Goal: Obtain resource: Download file/media

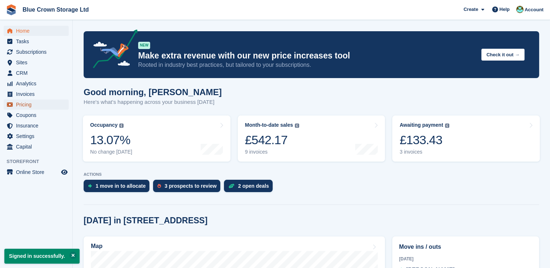
click at [25, 100] on span "Pricing" at bounding box center [38, 105] width 44 height 10
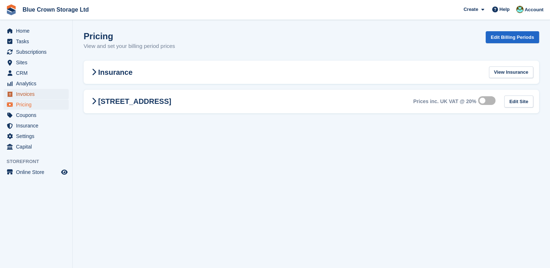
click at [28, 94] on span "Invoices" at bounding box center [38, 94] width 44 height 10
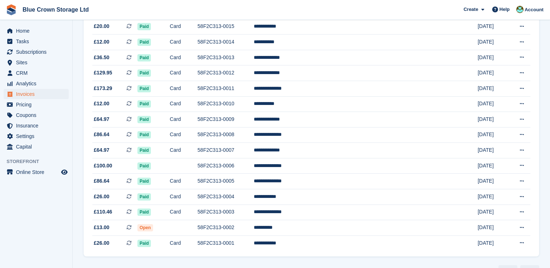
scroll to position [512, 0]
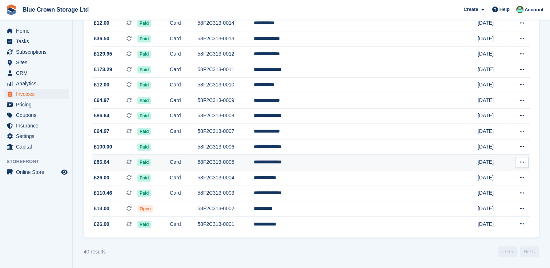
click at [109, 162] on span "£86.64 This is a recurring subscription invoice." at bounding box center [114, 162] width 45 height 8
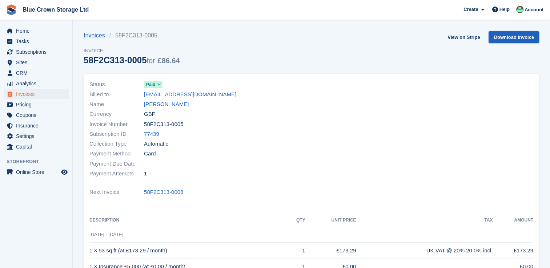
click at [516, 40] on link "Download Invoice" at bounding box center [513, 37] width 51 height 12
click at [25, 95] on span "Invoices" at bounding box center [38, 94] width 44 height 10
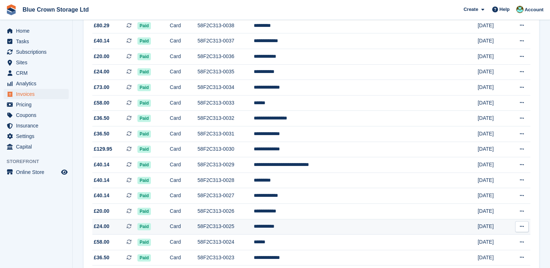
scroll to position [145, 0]
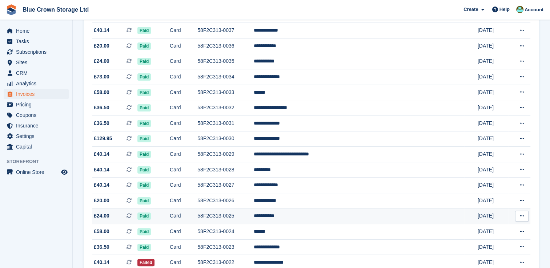
click at [106, 218] on span "£24.00" at bounding box center [102, 216] width 16 height 8
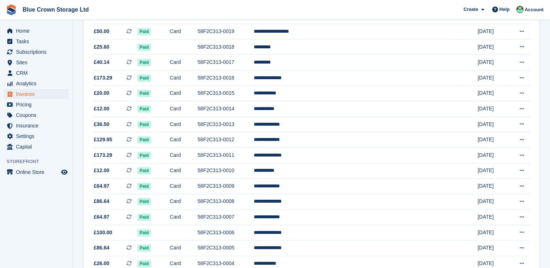
scroll to position [436, 0]
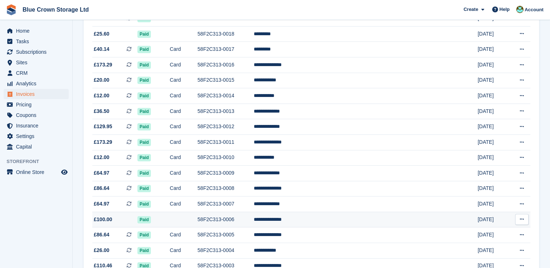
click at [106, 222] on span "£100.00" at bounding box center [103, 220] width 19 height 8
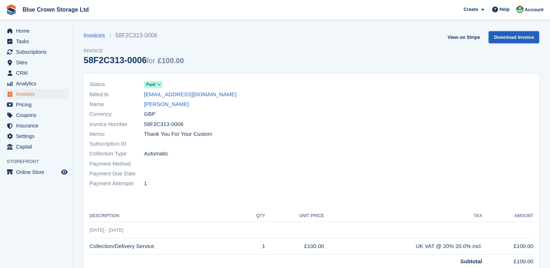
click at [505, 36] on link "Download Invoice" at bounding box center [513, 37] width 51 height 12
click at [469, 37] on link "View on Stripe" at bounding box center [463, 37] width 38 height 12
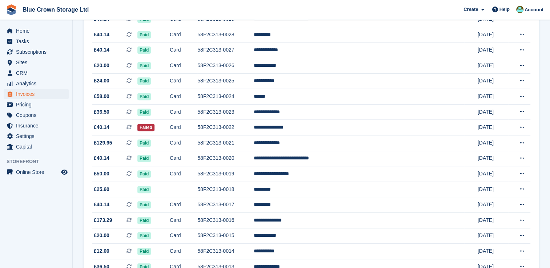
scroll to position [254, 0]
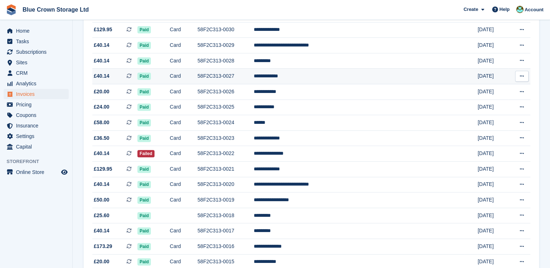
click at [251, 77] on td "58F2C313-0027" at bounding box center [225, 77] width 56 height 16
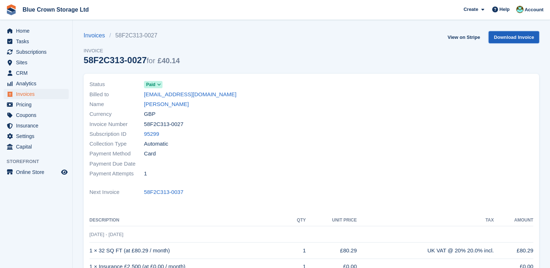
click at [521, 36] on link "Download Invoice" at bounding box center [513, 37] width 51 height 12
click at [505, 38] on link "Download Invoice" at bounding box center [513, 37] width 51 height 12
drag, startPoint x: 83, startPoint y: 60, endPoint x: 141, endPoint y: 62, distance: 58.5
click at [141, 62] on section "Invoices 58F2C313-0027 Invoice 58F2C313-0027 for £40.14 View on Stripe Download…" at bounding box center [311, 225] width 477 height 451
drag, startPoint x: 141, startPoint y: 62, endPoint x: 136, endPoint y: 64, distance: 6.2
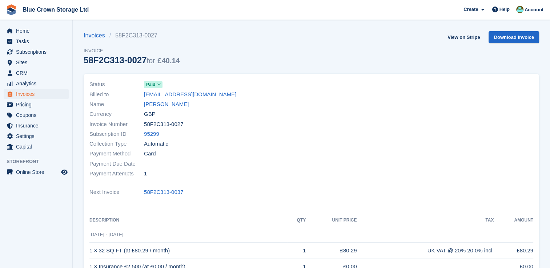
copy div "58F2C313-0027"
click at [469, 36] on link "View on Stripe" at bounding box center [463, 37] width 38 height 12
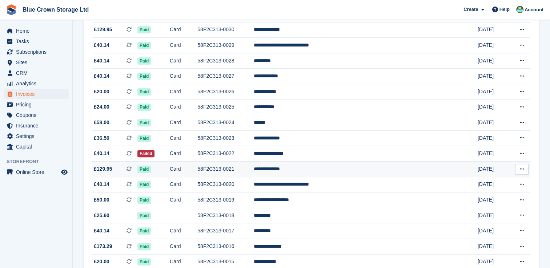
scroll to position [254, 0]
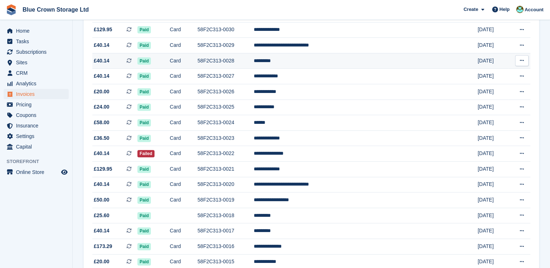
click at [525, 61] on button at bounding box center [521, 60] width 13 height 11
click at [493, 75] on p "Download PDF" at bounding box center [493, 74] width 63 height 9
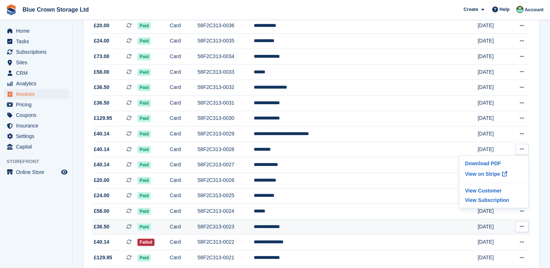
scroll to position [145, 0]
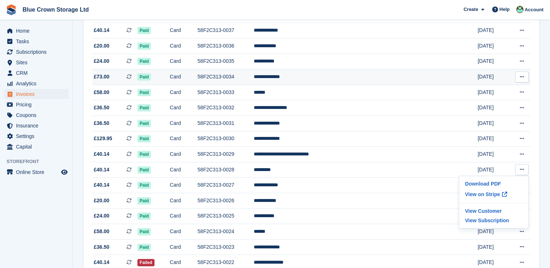
click at [137, 74] on span "£73.00 This is a recurring subscription invoice. This is a recurring subscripti…" at bounding box center [114, 77] width 45 height 8
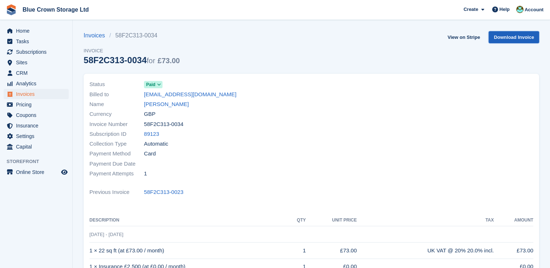
click at [511, 37] on link "Download Invoice" at bounding box center [513, 37] width 51 height 12
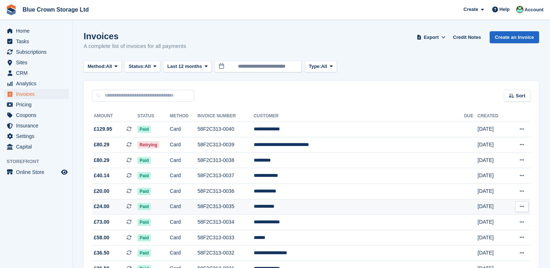
scroll to position [145, 0]
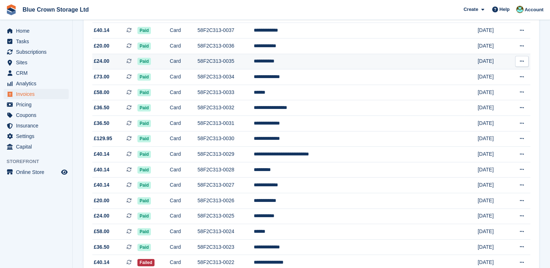
click at [249, 58] on td "58F2C313-0035" at bounding box center [225, 62] width 56 height 16
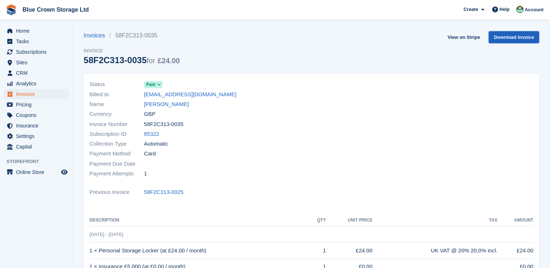
click at [514, 35] on link "Download Invoice" at bounding box center [513, 37] width 51 height 12
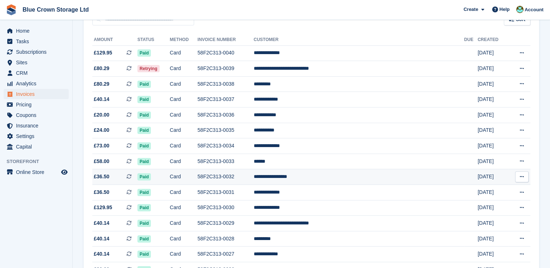
scroll to position [73, 0]
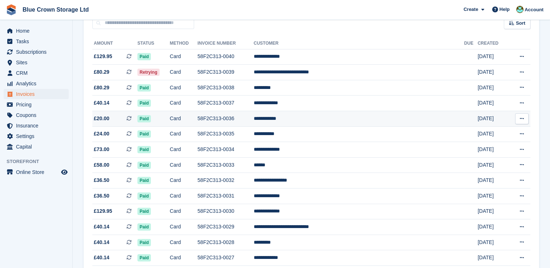
click at [253, 120] on td "58F2C313-0036" at bounding box center [225, 119] width 56 height 16
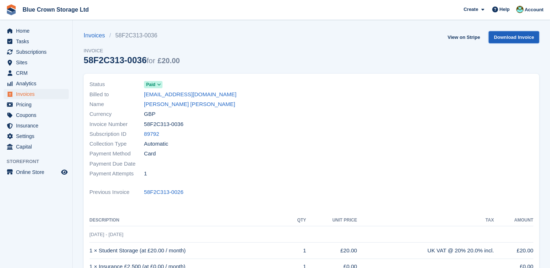
click at [508, 34] on link "Download Invoice" at bounding box center [513, 37] width 51 height 12
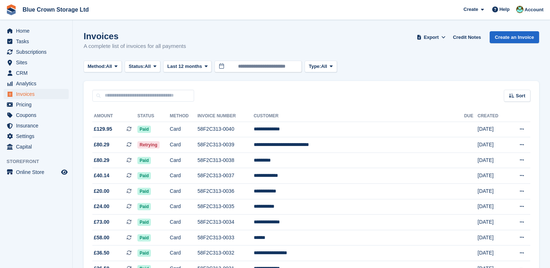
scroll to position [73, 0]
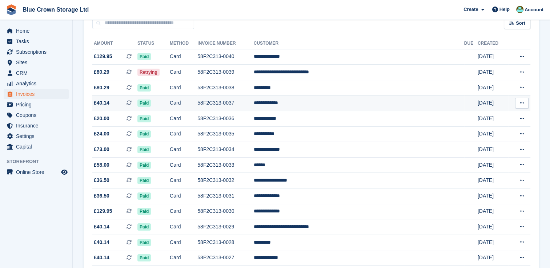
click at [197, 101] on td "Card" at bounding box center [184, 104] width 28 height 16
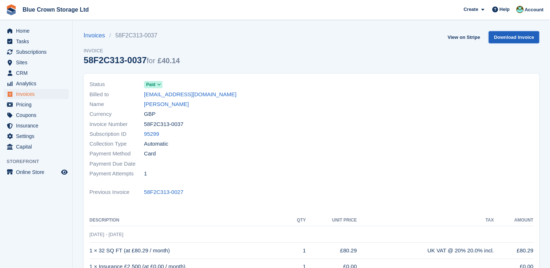
click at [516, 40] on link "Download Invoice" at bounding box center [513, 37] width 51 height 12
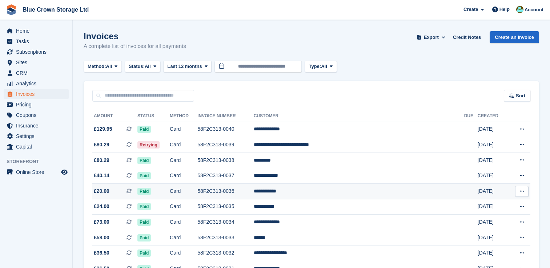
scroll to position [73, 0]
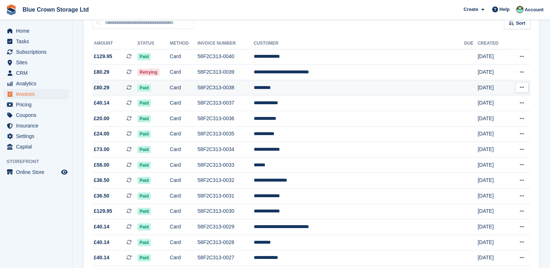
click at [151, 91] on span "Paid" at bounding box center [143, 87] width 13 height 7
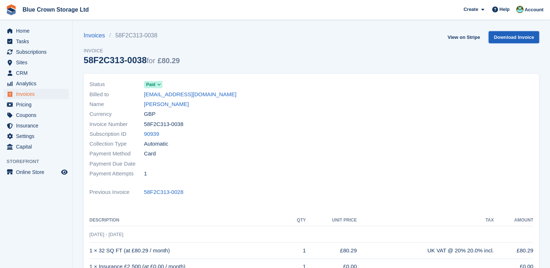
click at [515, 38] on link "Download Invoice" at bounding box center [513, 37] width 51 height 12
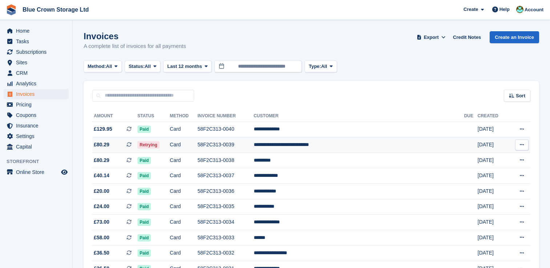
scroll to position [73, 0]
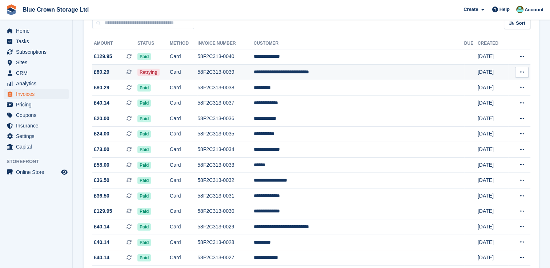
click at [106, 72] on span "£80.29" at bounding box center [102, 72] width 16 height 8
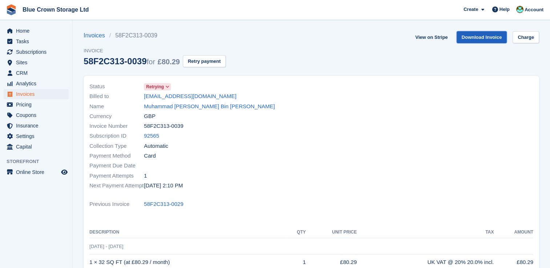
click at [485, 38] on link "Download Invoice" at bounding box center [481, 37] width 51 height 12
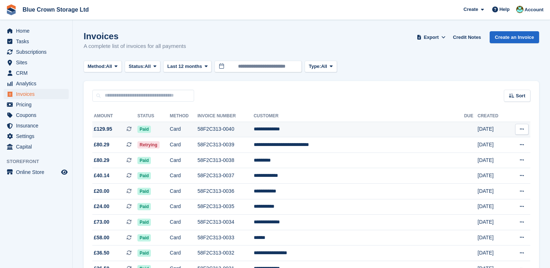
scroll to position [73, 0]
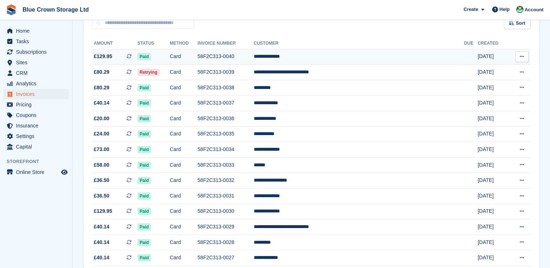
click at [170, 61] on td "Paid" at bounding box center [153, 57] width 32 height 16
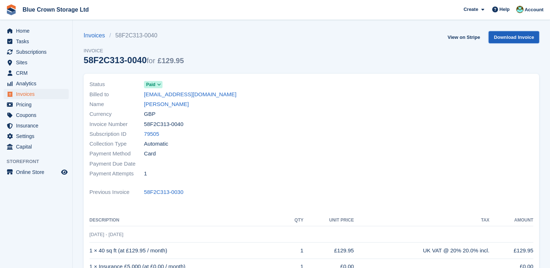
click at [527, 37] on link "Download Invoice" at bounding box center [513, 37] width 51 height 12
click at [463, 40] on link "View on Stripe" at bounding box center [463, 37] width 38 height 12
